Goal: Task Accomplishment & Management: Manage account settings

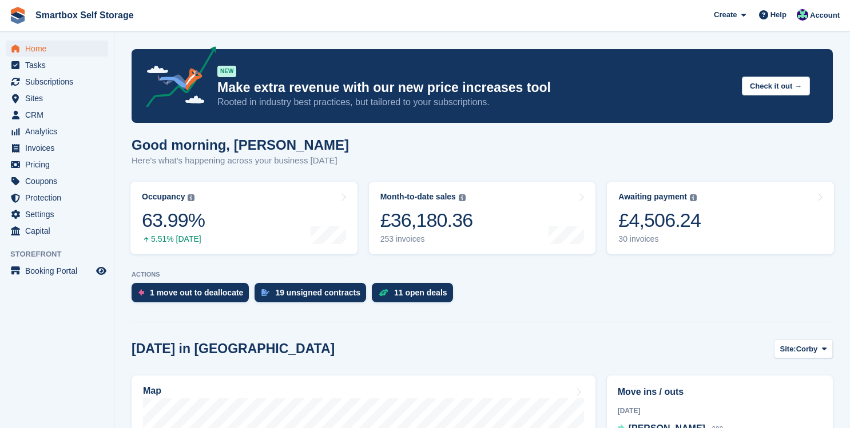
drag, startPoint x: 0, startPoint y: 0, endPoint x: 33, endPoint y: 45, distance: 55.7
click at [33, 45] on span "Home" at bounding box center [59, 49] width 69 height 16
click at [408, 298] on div "12 open deals" at bounding box center [412, 292] width 81 height 19
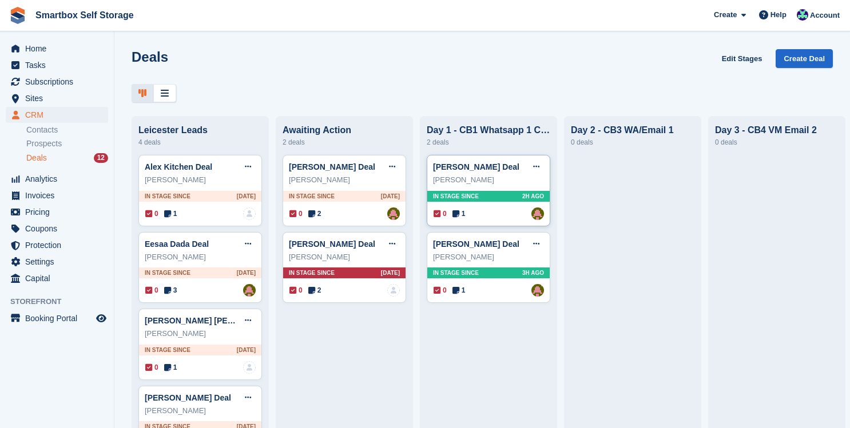
click at [505, 207] on div "Jay davis Deal Edit deal Mark as won Mark as lost Delete deal Jay davis In stag…" at bounding box center [489, 190] width 124 height 71
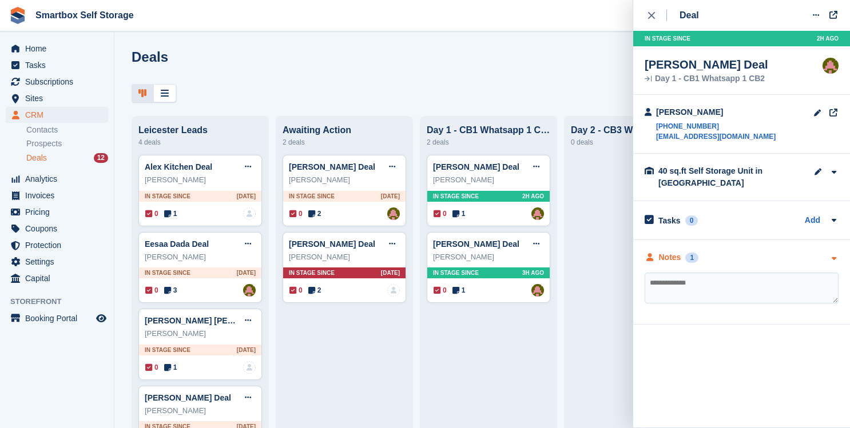
click at [667, 258] on div "Notes" at bounding box center [670, 258] width 22 height 12
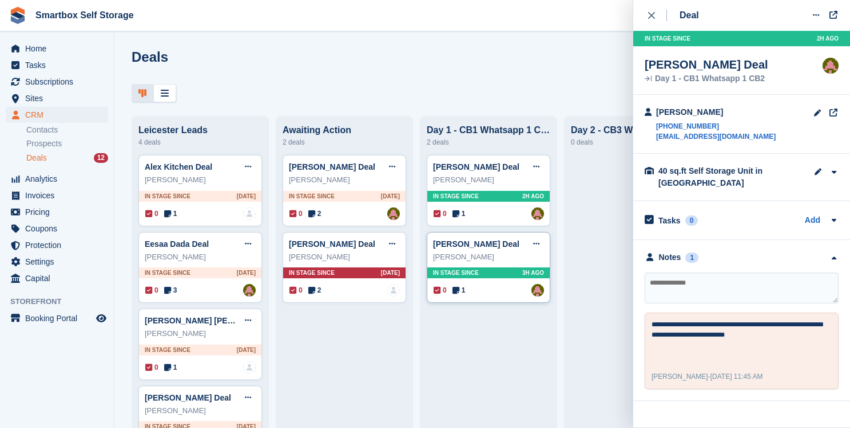
click at [467, 277] on div "In stage since 3H AGO" at bounding box center [488, 273] width 122 height 11
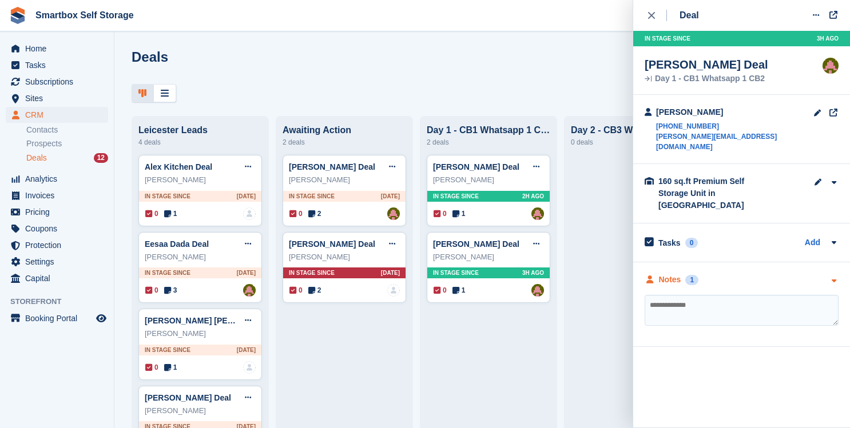
click at [663, 274] on div "Notes" at bounding box center [670, 280] width 22 height 12
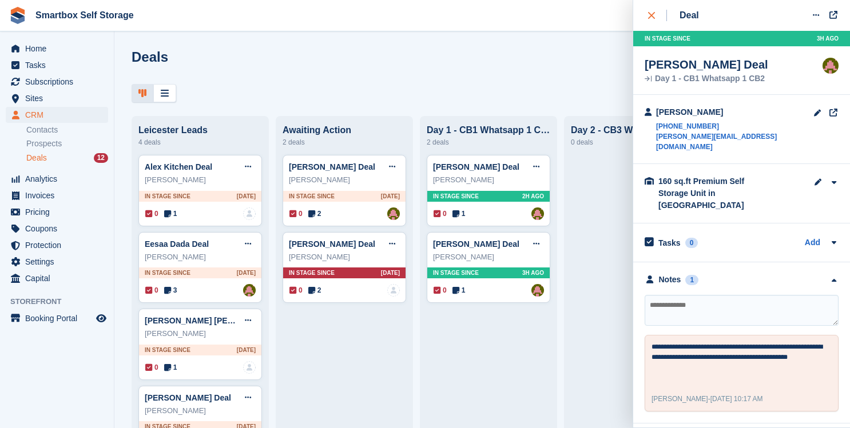
click at [652, 14] on icon "close" at bounding box center [651, 15] width 7 height 7
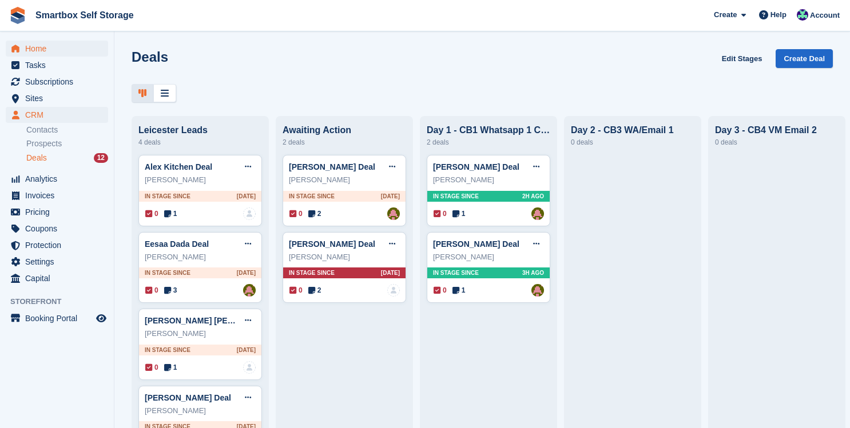
click at [35, 50] on span "Home" at bounding box center [59, 49] width 69 height 16
